Goal: Find specific page/section: Find specific page/section

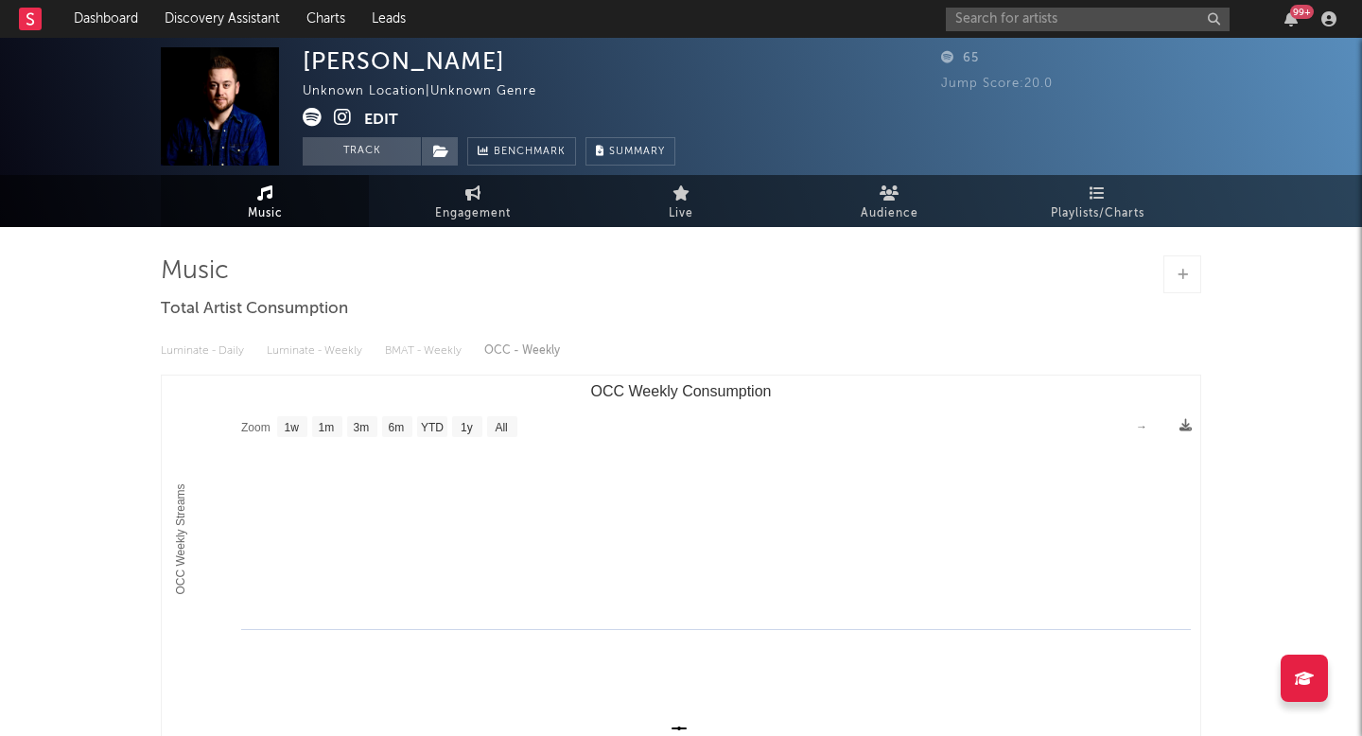
select select "1w"
click at [1083, 30] on div "99 +" at bounding box center [1144, 19] width 397 height 38
click at [1083, 19] on input "text" at bounding box center [1088, 20] width 284 height 24
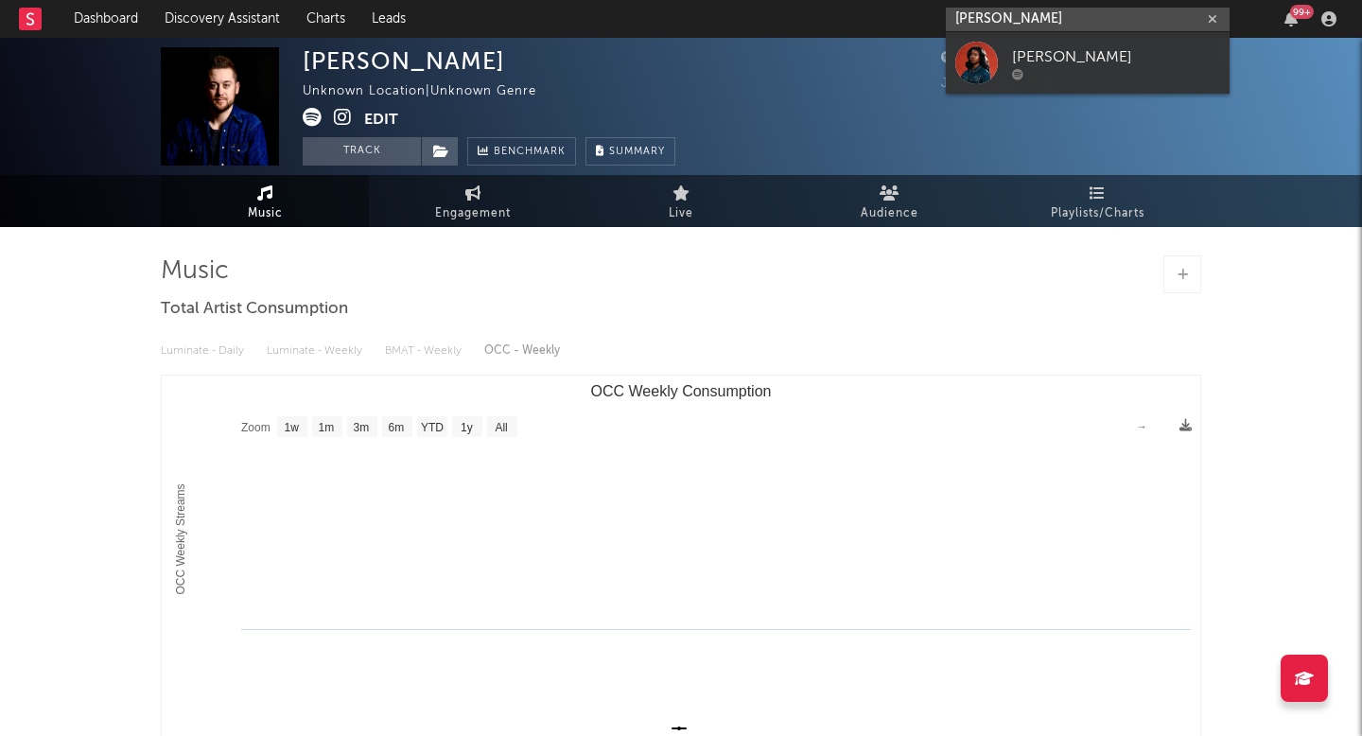
click at [1075, 28] on input "[PERSON_NAME]" at bounding box center [1088, 20] width 284 height 24
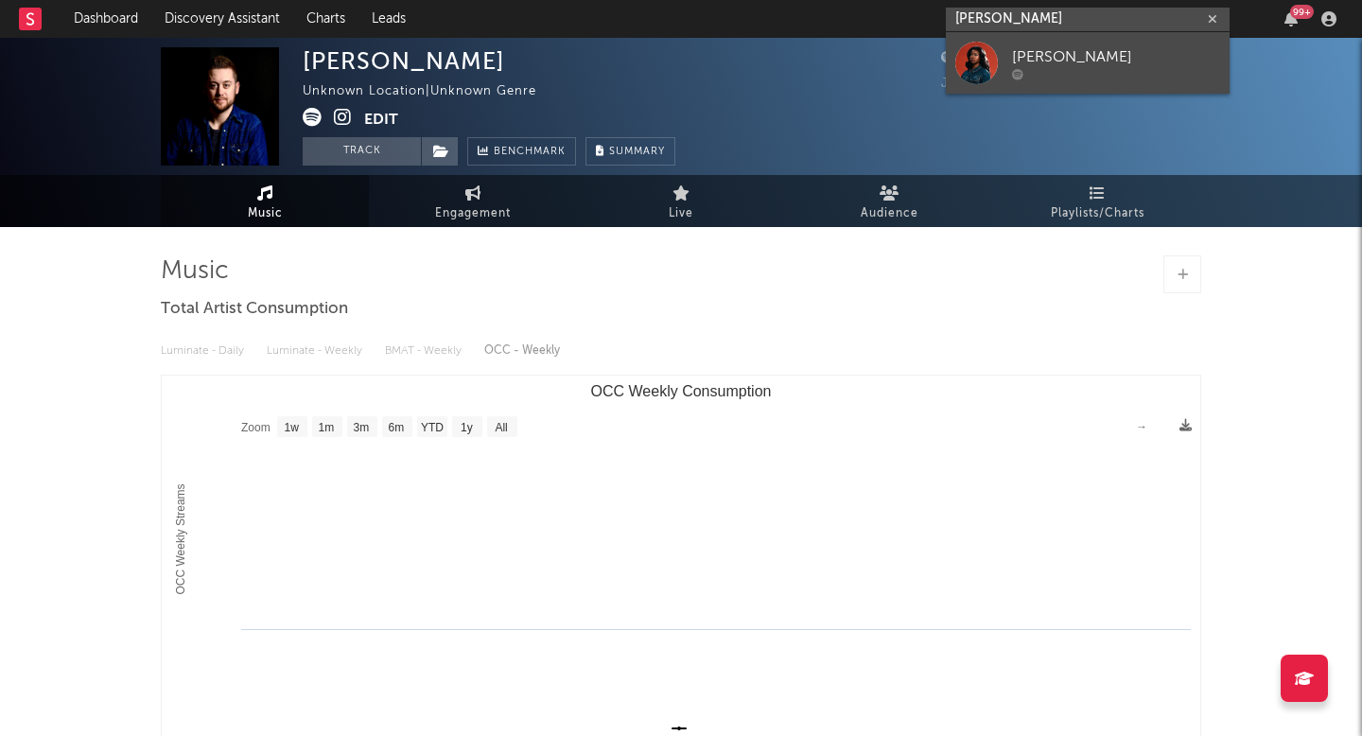
type input "[PERSON_NAME]"
click at [1075, 56] on div "[PERSON_NAME]" at bounding box center [1116, 56] width 208 height 23
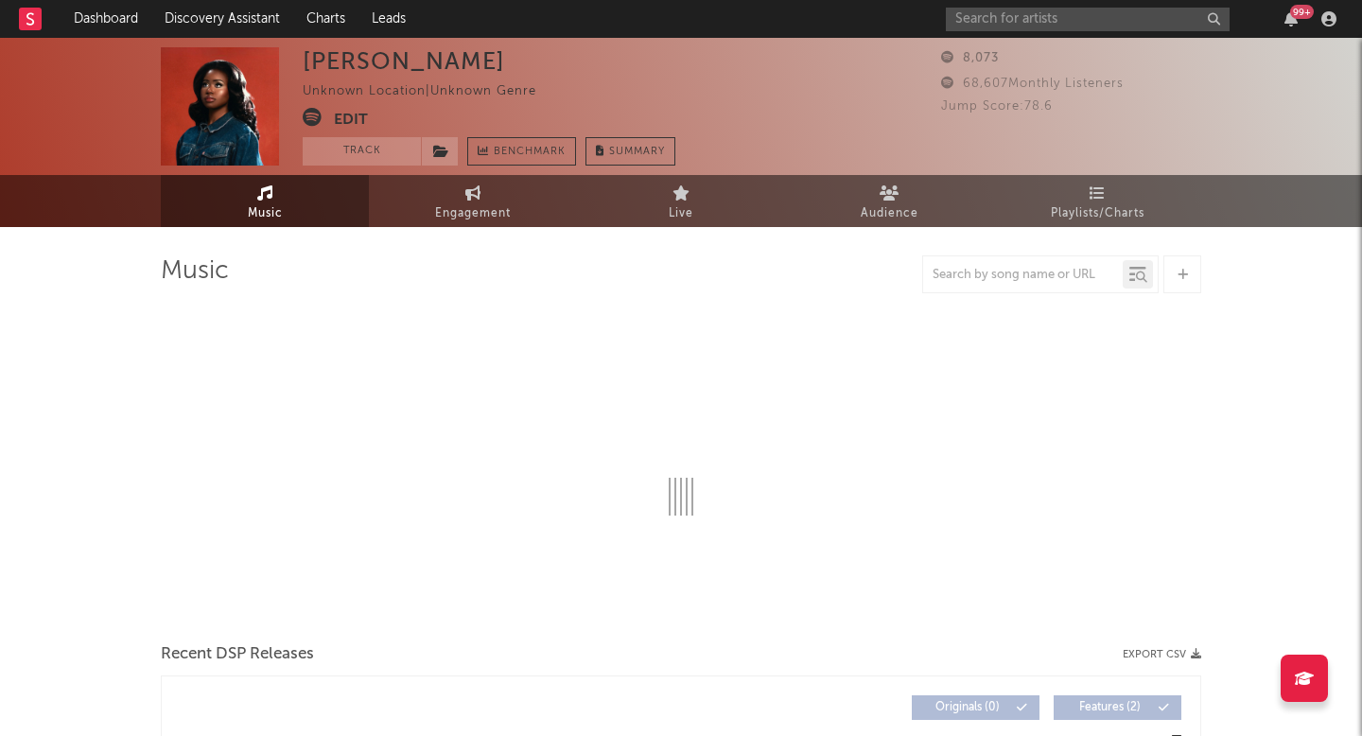
select select "1w"
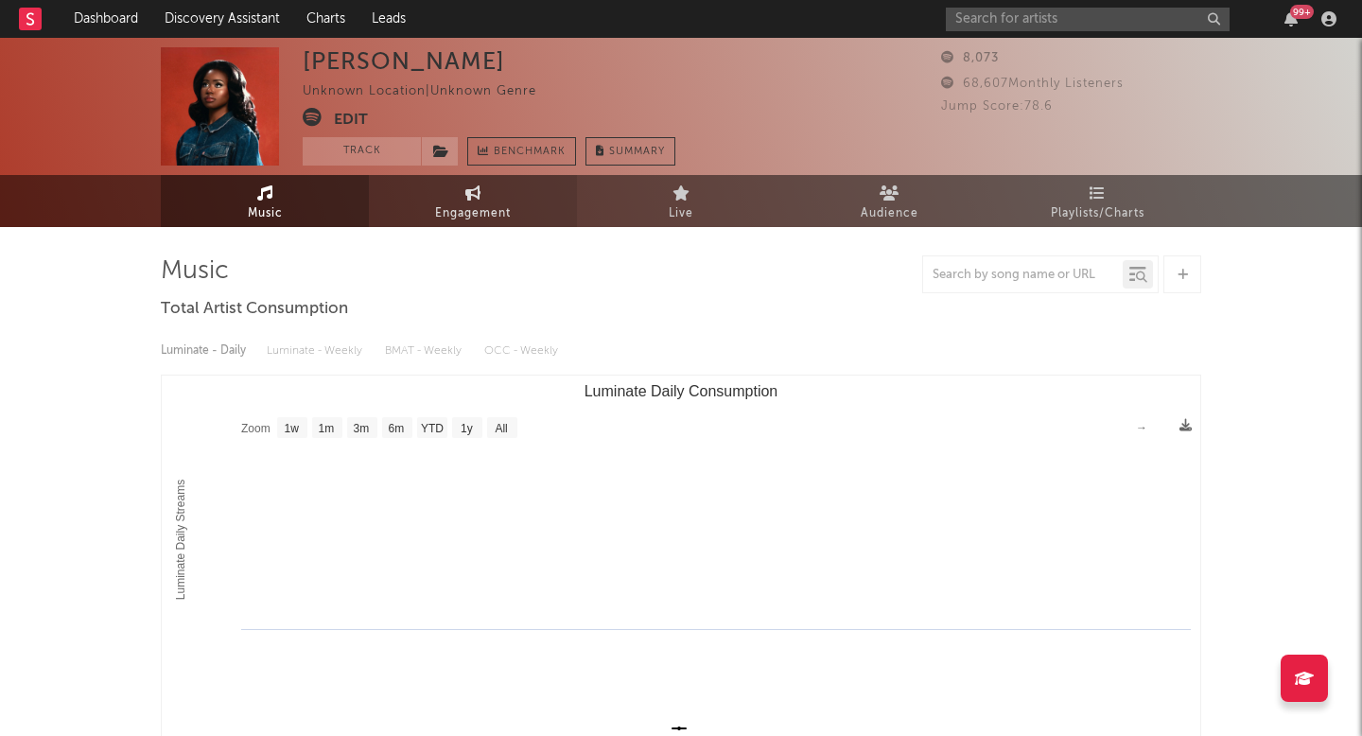
click at [476, 193] on icon at bounding box center [473, 192] width 16 height 15
select select "1w"
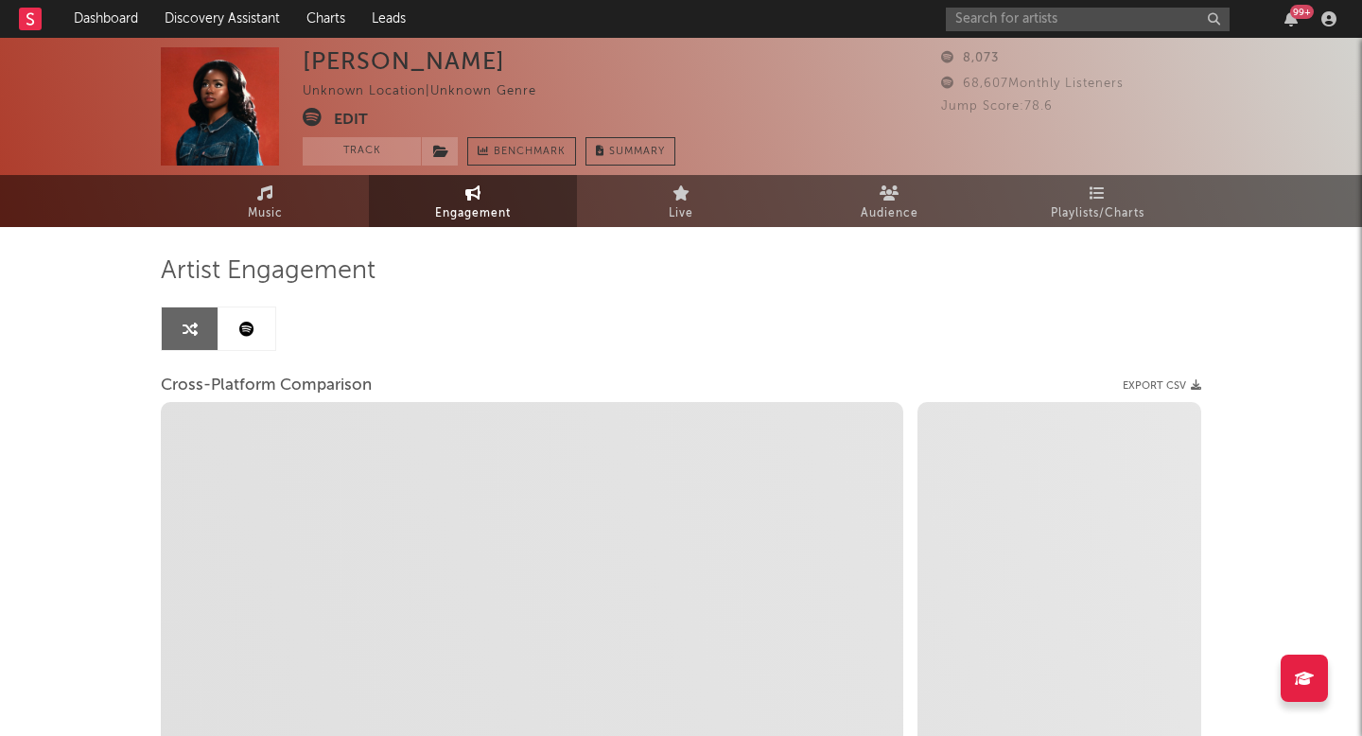
select select "1m"
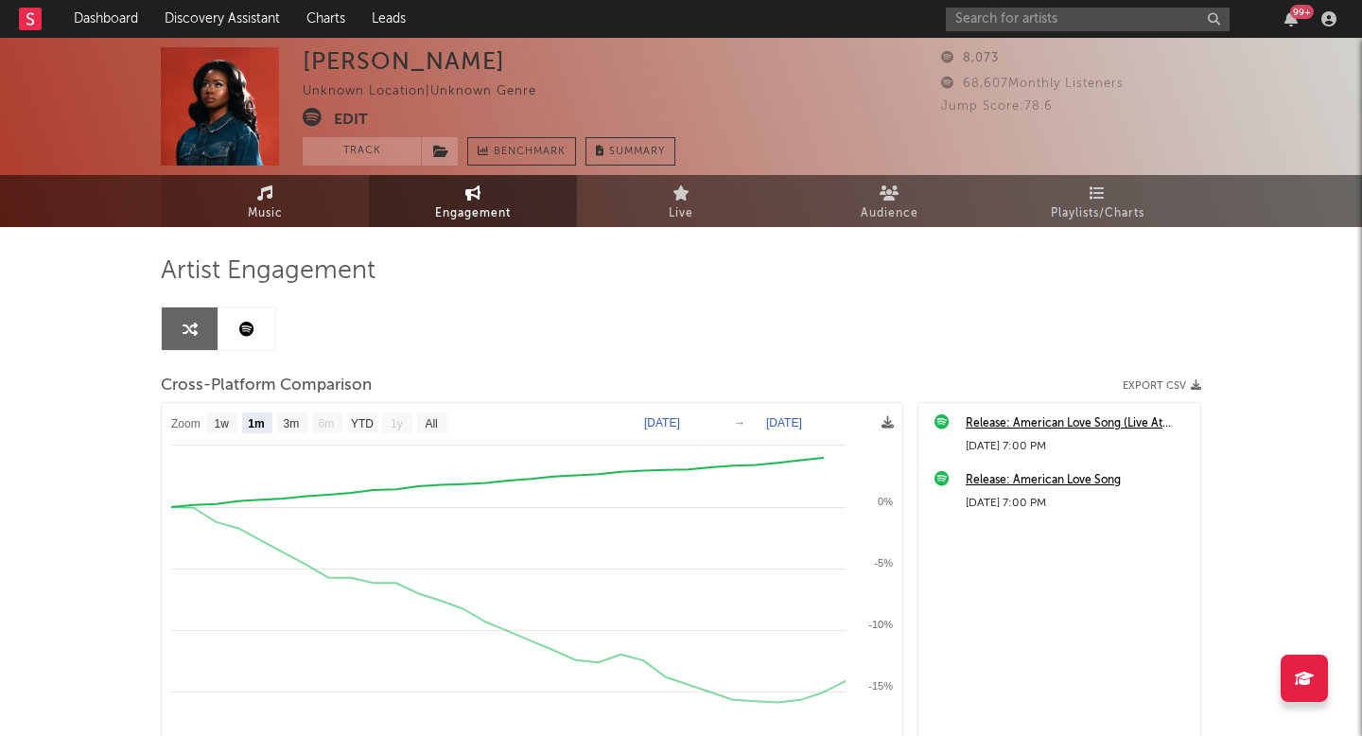
click at [302, 201] on link "Music" at bounding box center [265, 201] width 208 height 52
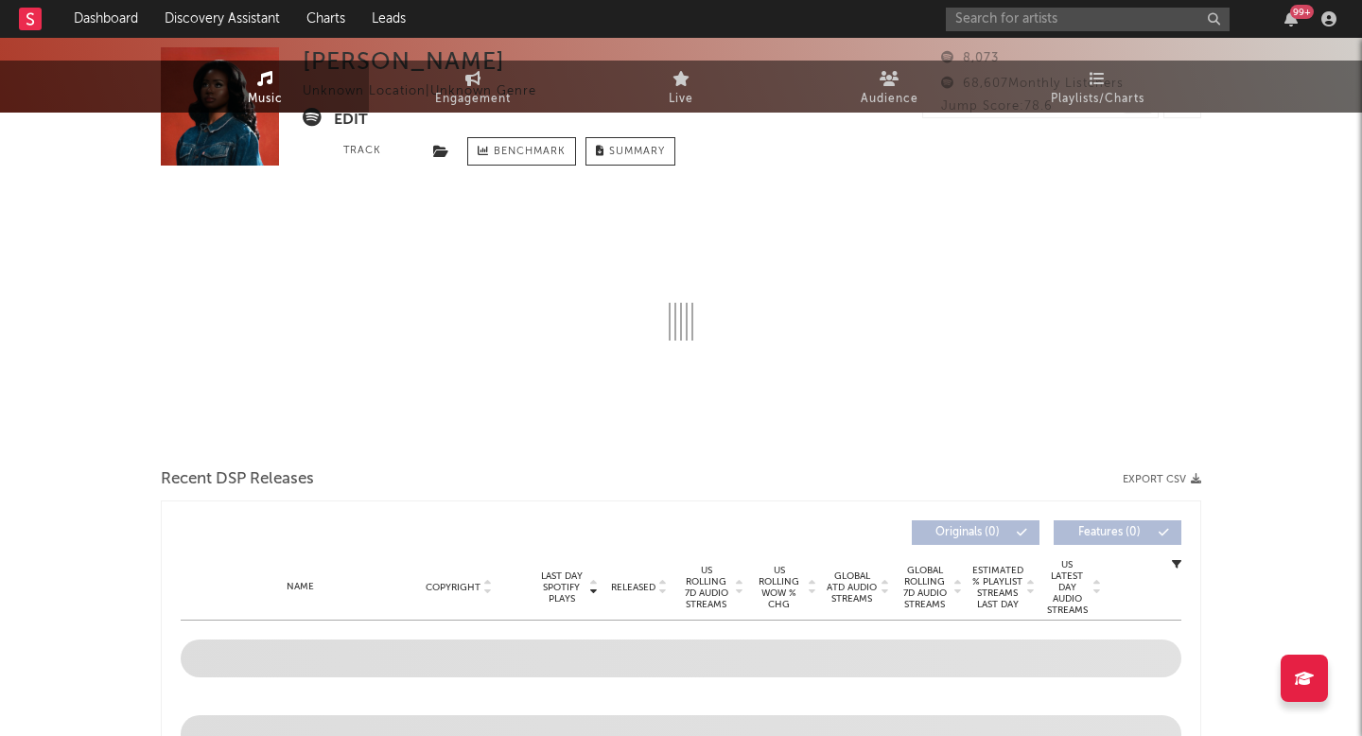
select select "1w"
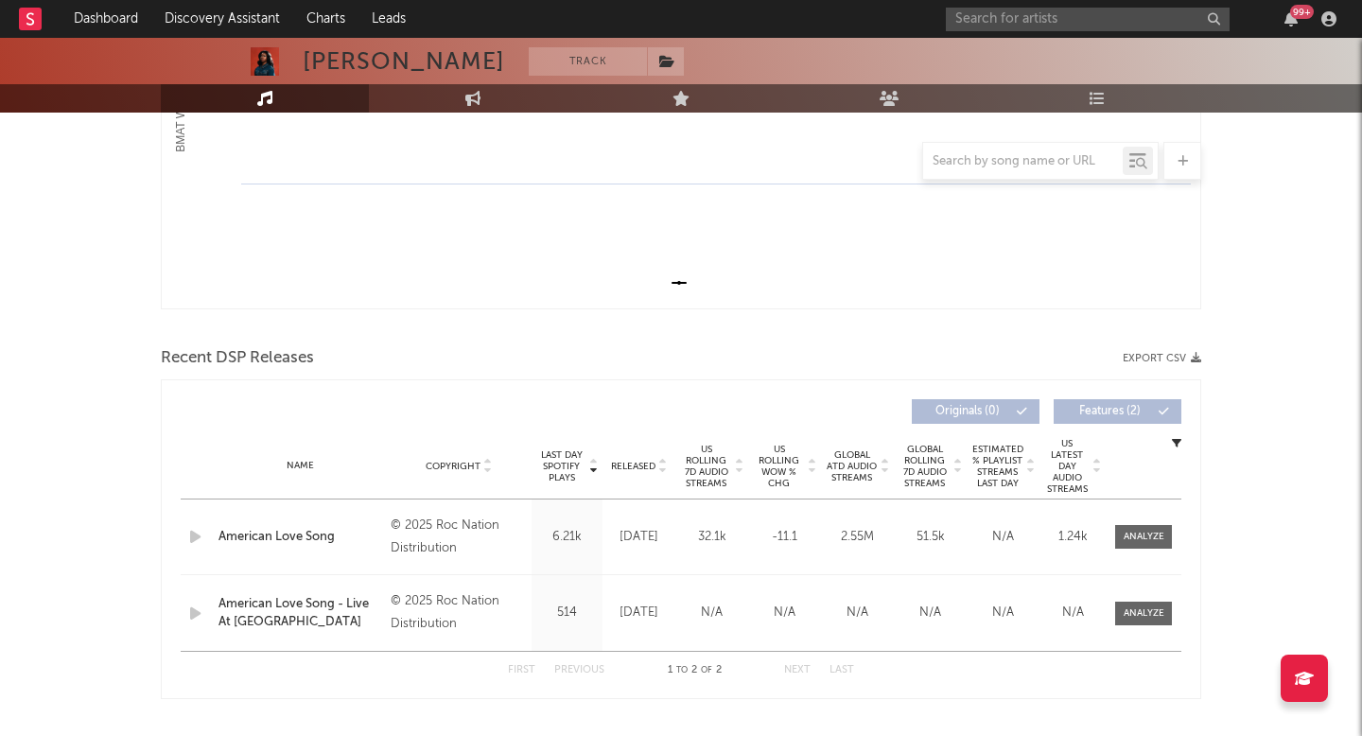
scroll to position [453, 0]
